Goal: Information Seeking & Learning: Find specific fact

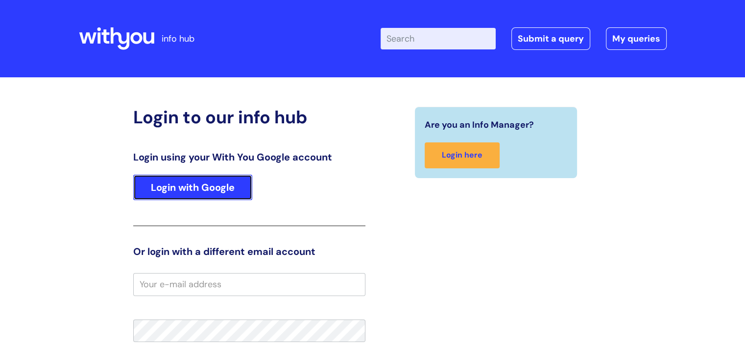
click at [179, 192] on link "Login with Google" at bounding box center [192, 187] width 119 height 25
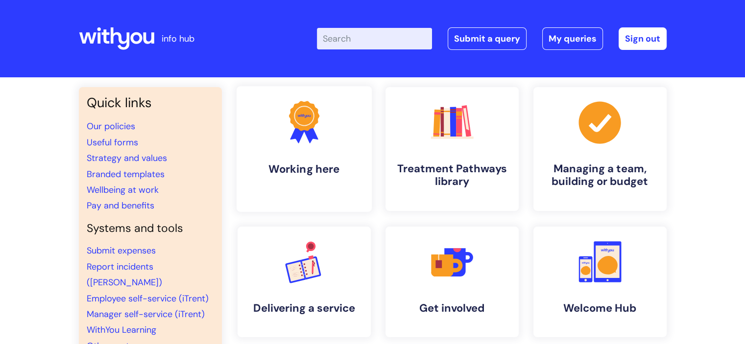
click at [302, 168] on h4 "Working here" at bounding box center [303, 169] width 119 height 13
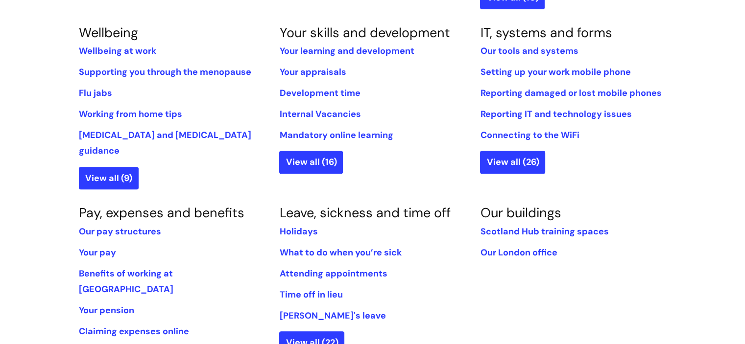
scroll to position [417, 0]
click at [108, 246] on link "Your pay" at bounding box center [97, 252] width 37 height 12
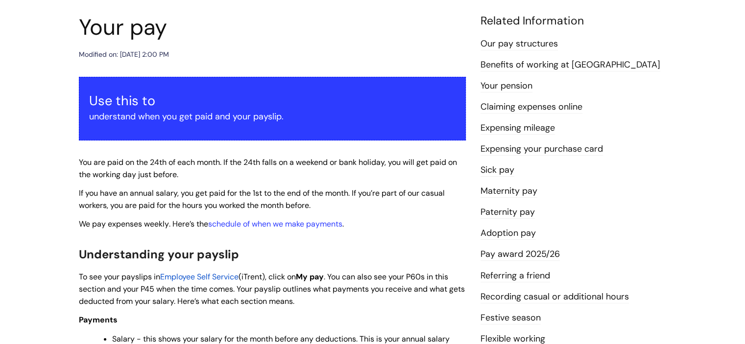
scroll to position [108, 0]
click at [515, 42] on link "Our pay structures" at bounding box center [518, 44] width 77 height 13
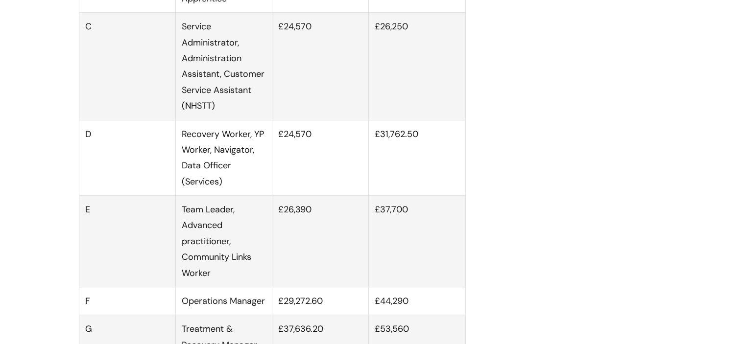
scroll to position [703, 0]
